Goal: Task Accomplishment & Management: Manage account settings

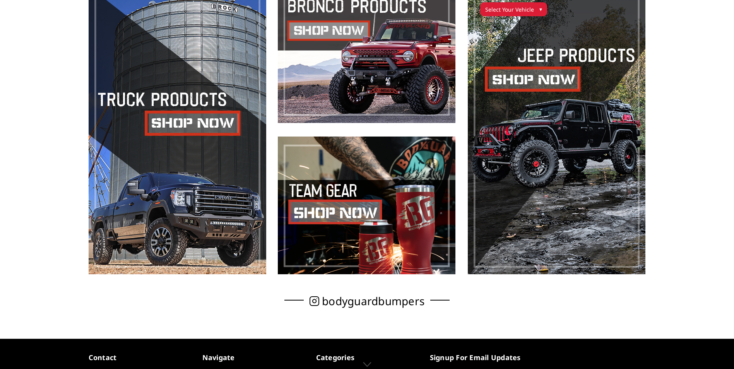
scroll to position [527, 0]
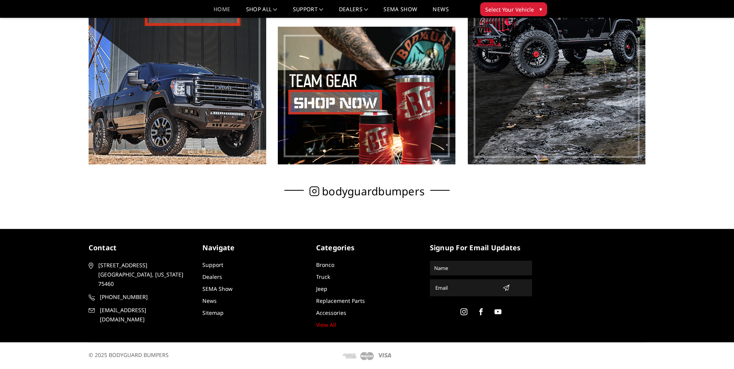
click at [223, 278] on li "Dealers" at bounding box center [253, 277] width 102 height 8
click at [218, 278] on link "Dealers" at bounding box center [212, 276] width 20 height 7
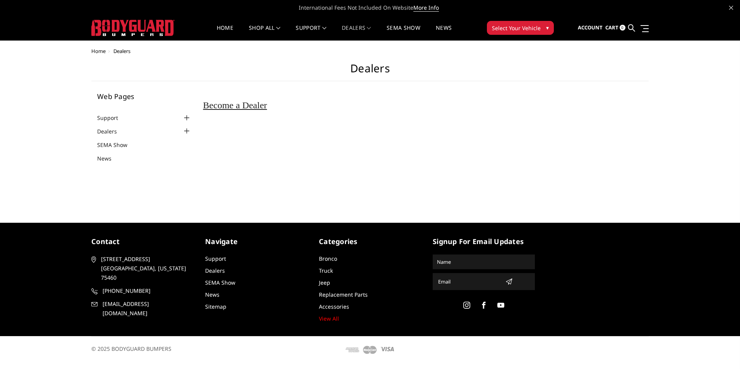
click at [186, 129] on div at bounding box center [186, 131] width 9 height 9
click at [267, 110] on span "Become a Dealer" at bounding box center [235, 105] width 64 height 10
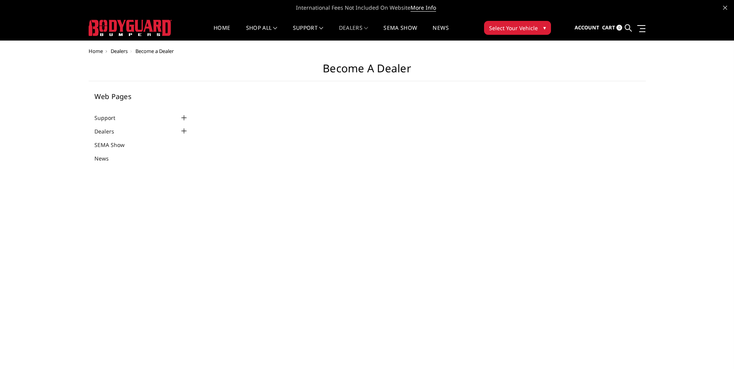
select select "US"
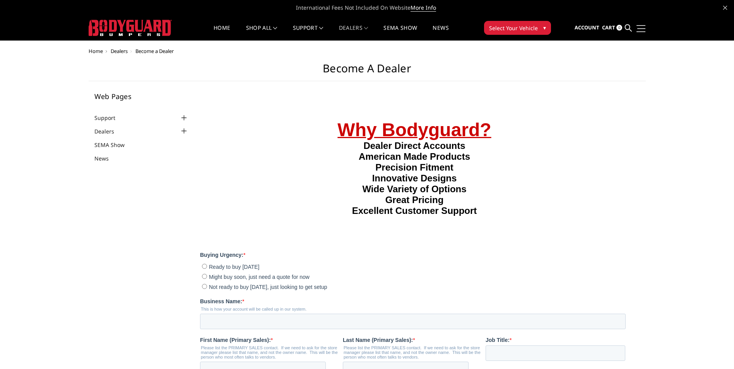
click at [640, 29] on link at bounding box center [640, 28] width 11 height 8
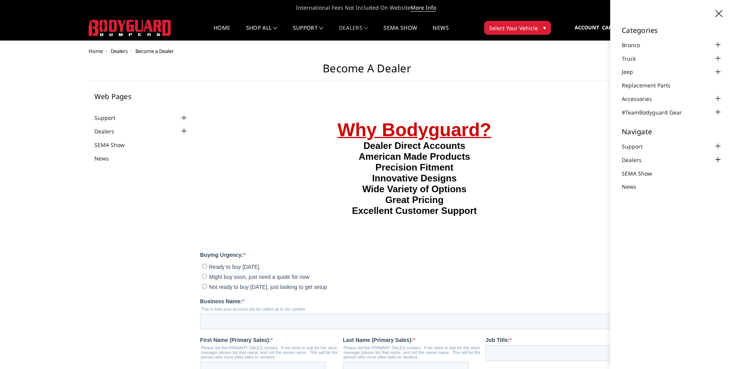
click at [721, 161] on div at bounding box center [718, 159] width 9 height 9
click at [721, 146] on div at bounding box center [718, 146] width 9 height 9
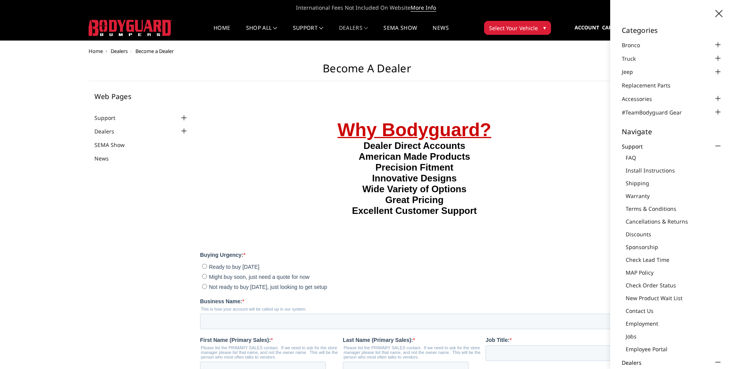
click at [721, 146] on div "Categories Bronco 2021-2025 Bronco Front 2021-2025 Bronco Rear 2021-2025 Bronco…" at bounding box center [673, 184] width 124 height 369
click at [716, 144] on div at bounding box center [718, 146] width 9 height 9
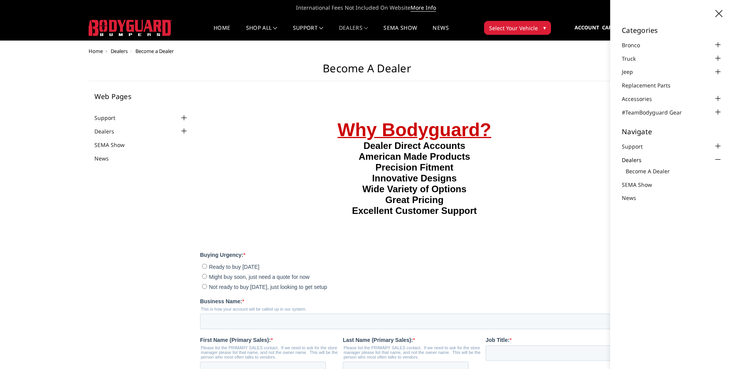
click at [130, 29] on img at bounding box center [130, 28] width 83 height 16
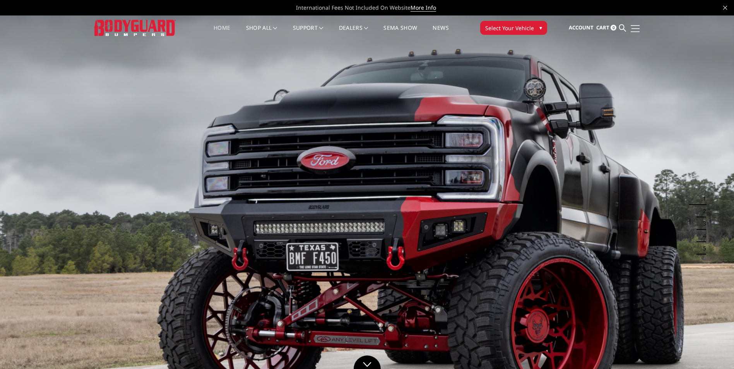
click at [635, 30] on link at bounding box center [634, 28] width 11 height 8
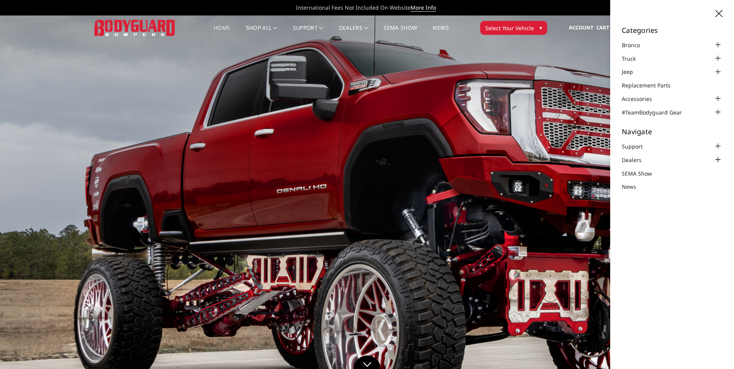
click at [717, 159] on div at bounding box center [718, 159] width 9 height 9
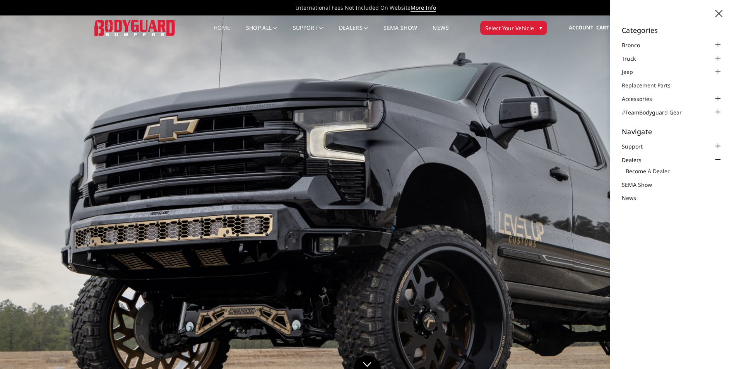
click at [717, 147] on div at bounding box center [718, 146] width 9 height 9
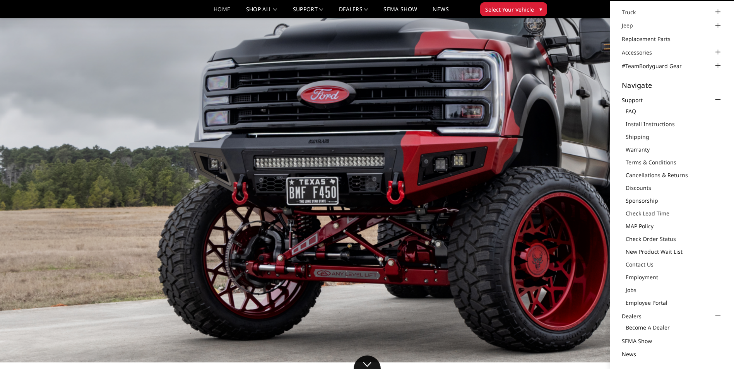
scroll to position [39, 0]
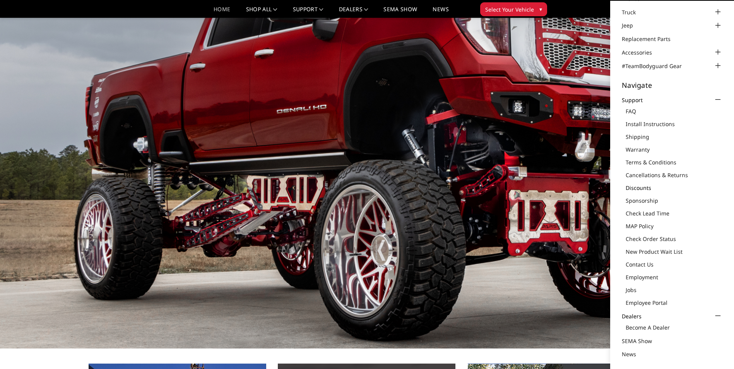
click at [638, 188] on link "Discounts" at bounding box center [674, 188] width 97 height 8
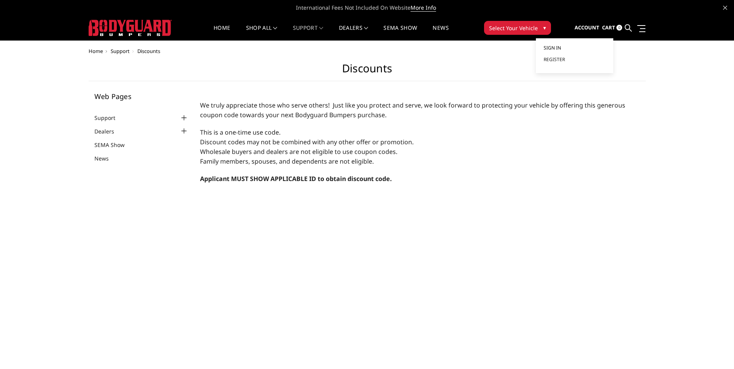
click at [570, 49] on link "Sign in" at bounding box center [575, 48] width 62 height 12
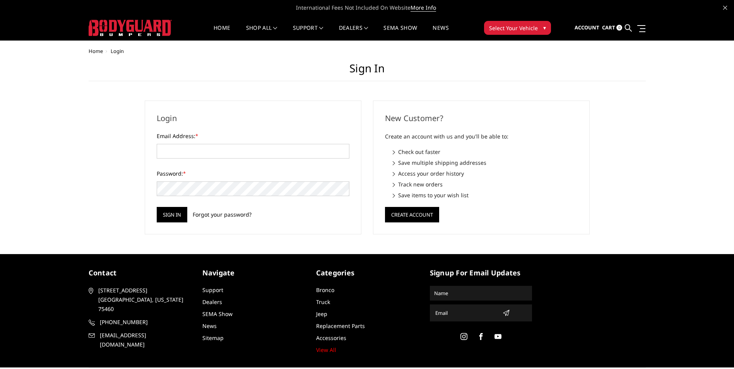
click at [202, 216] on link "Forgot your password?" at bounding box center [222, 215] width 59 height 8
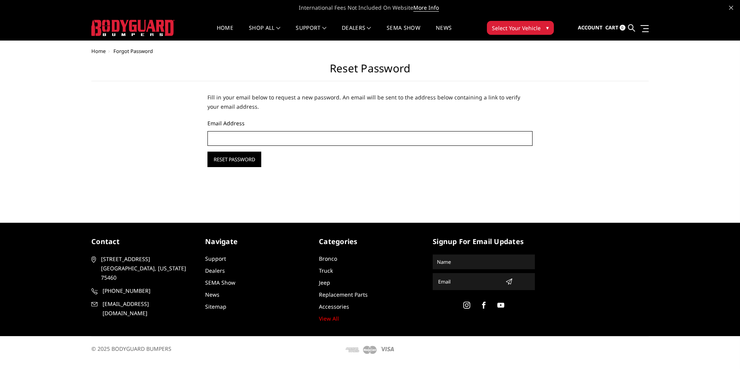
click at [247, 137] on input "Email Address" at bounding box center [370, 138] width 325 height 15
type input "tiretrend@gmail.com"
click at [233, 168] on div "Home Forgot Password Reset Password Fill in your email below to request a new p…" at bounding box center [370, 125] width 740 height 155
click at [234, 161] on input "Reset Password" at bounding box center [235, 159] width 54 height 15
